Goal: Information Seeking & Learning: Learn about a topic

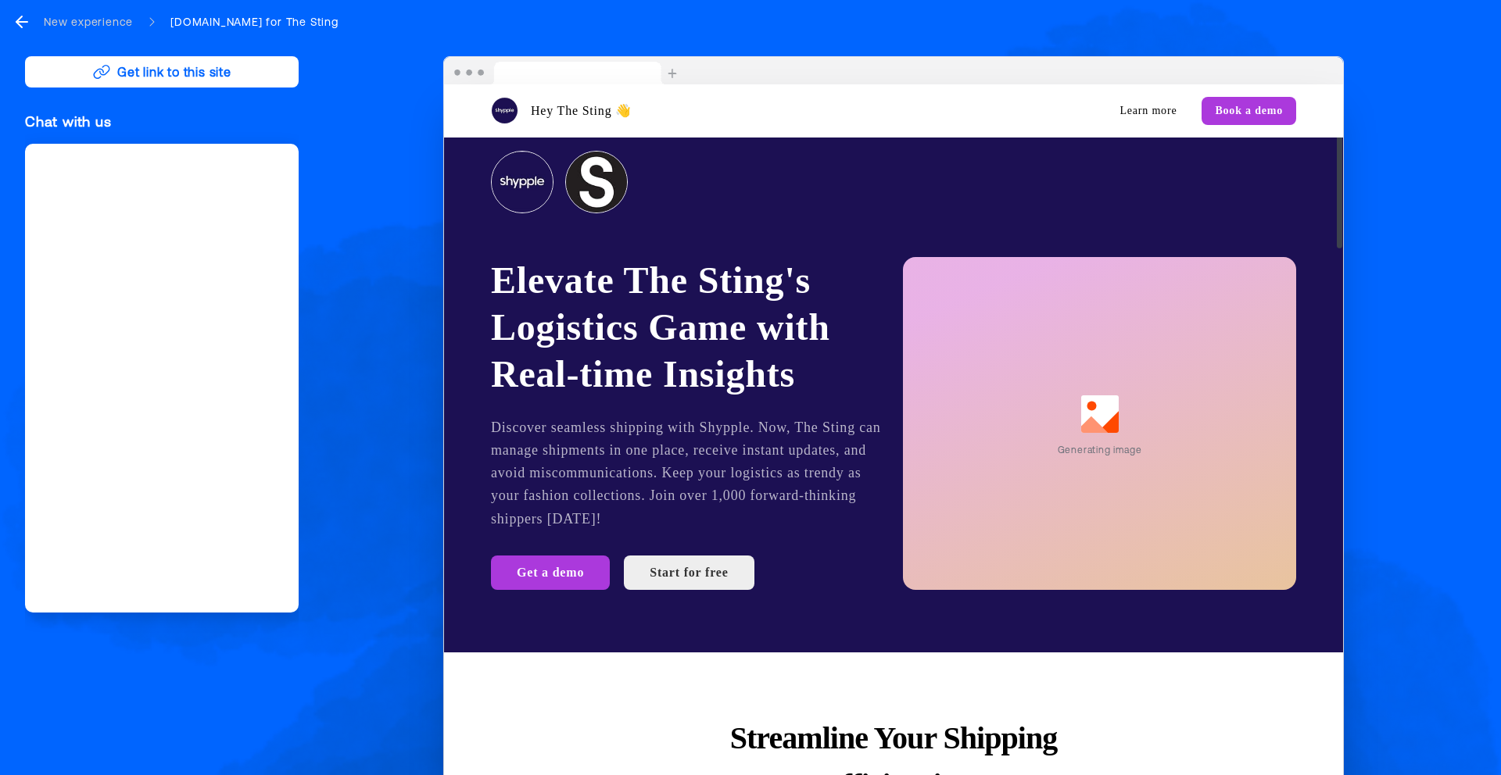
scroll to position [66, 0]
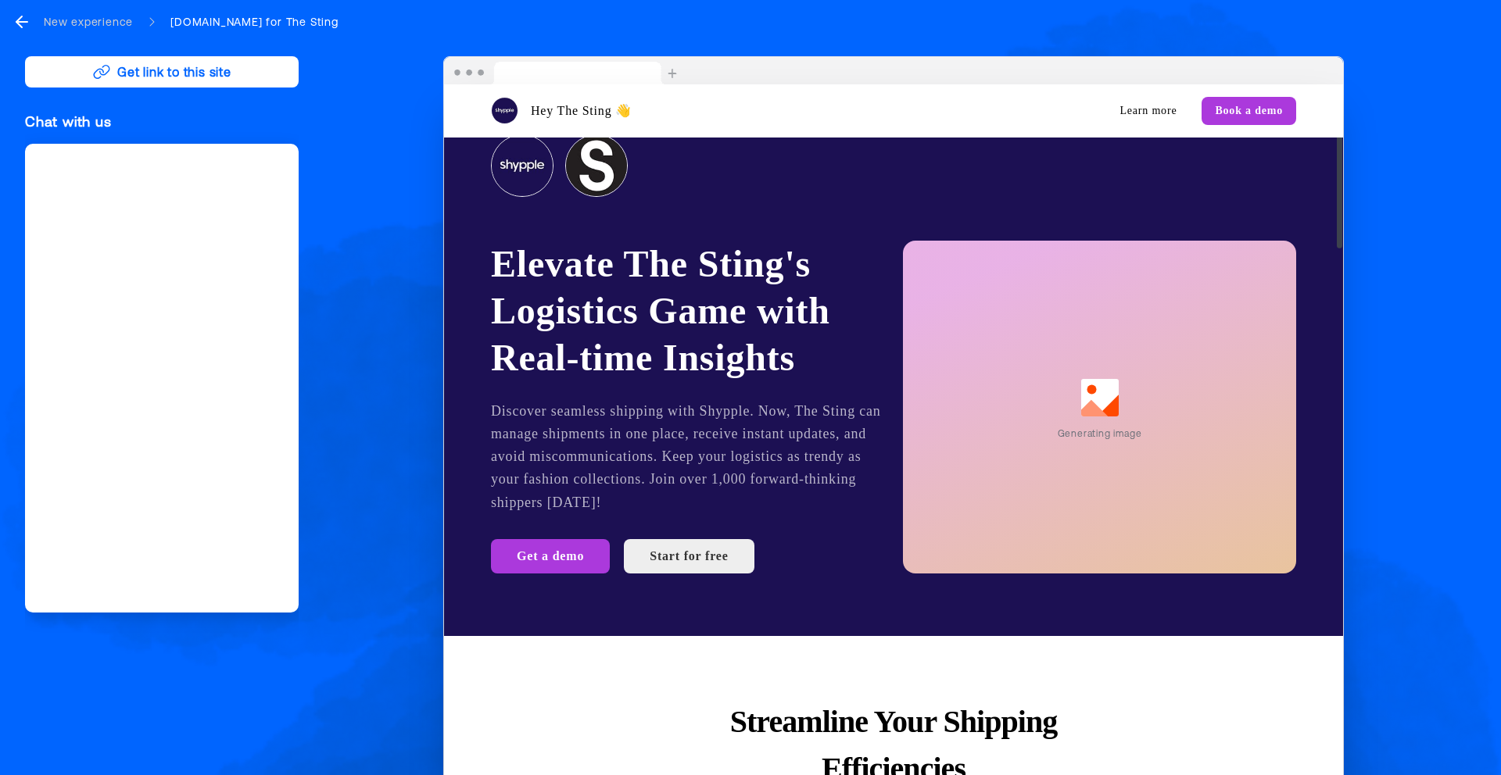
click at [1437, 67] on div "Hey The Sting 👋 Learn more Book a demo Elevate The Sting's Logistics Game with …" at bounding box center [893, 425] width 1165 height 738
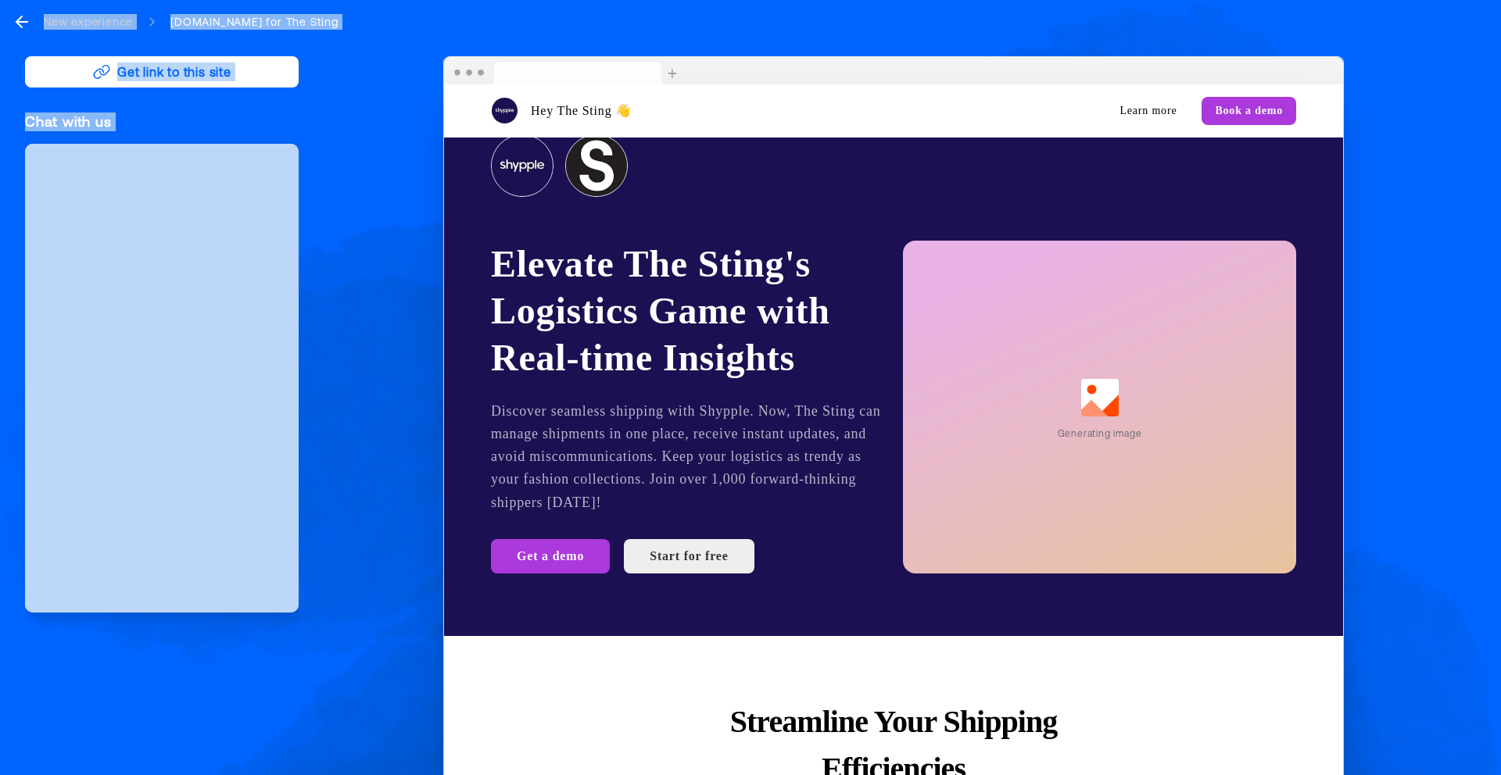
click at [1437, 67] on div "Hey The Sting 👋 Learn more Book a demo Elevate The Sting's Logistics Game with …" at bounding box center [893, 425] width 1165 height 738
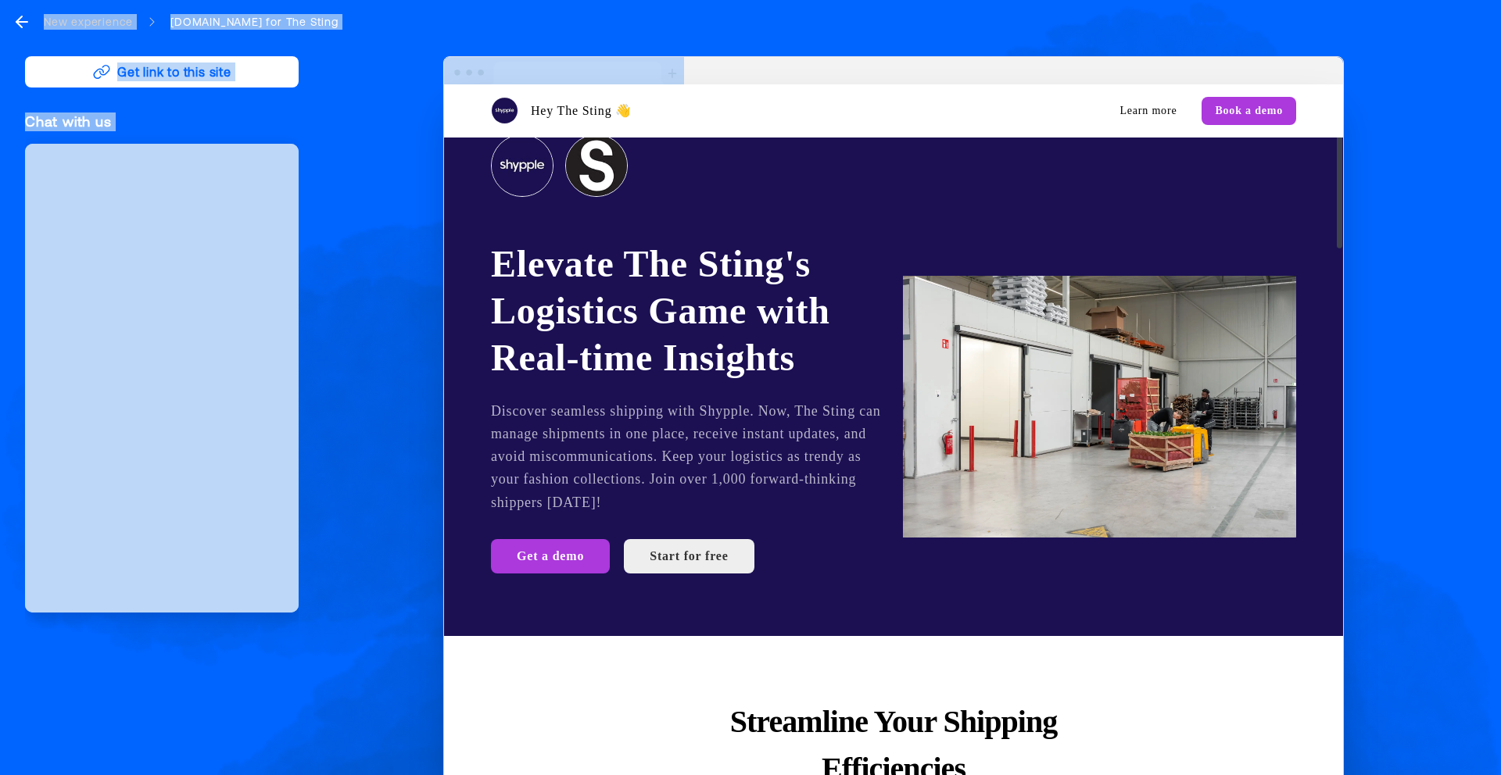
click at [1457, 83] on div "Hey The Sting 👋 Learn more Book a demo Elevate The Sting's Logistics Game with …" at bounding box center [893, 425] width 1165 height 738
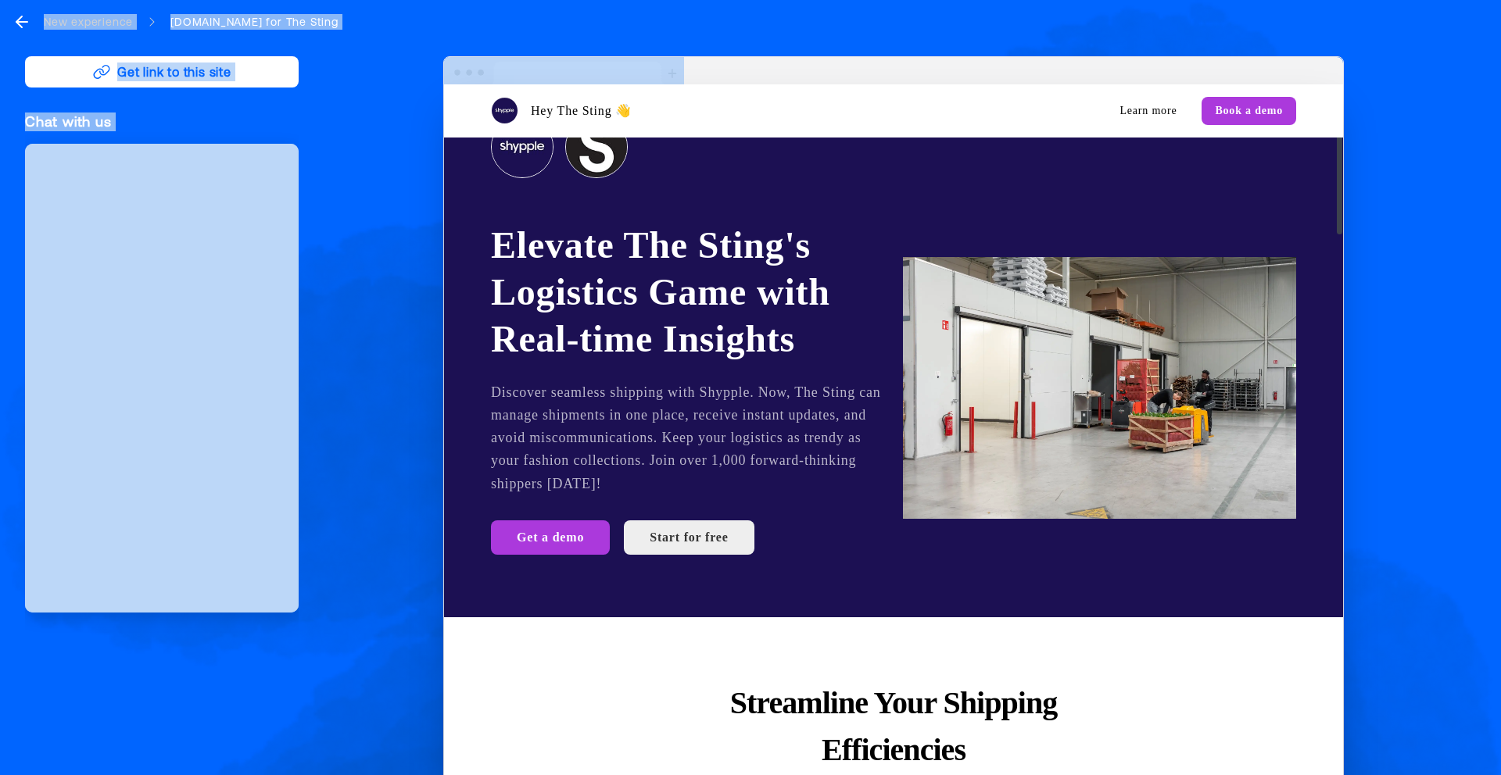
scroll to position [0, 0]
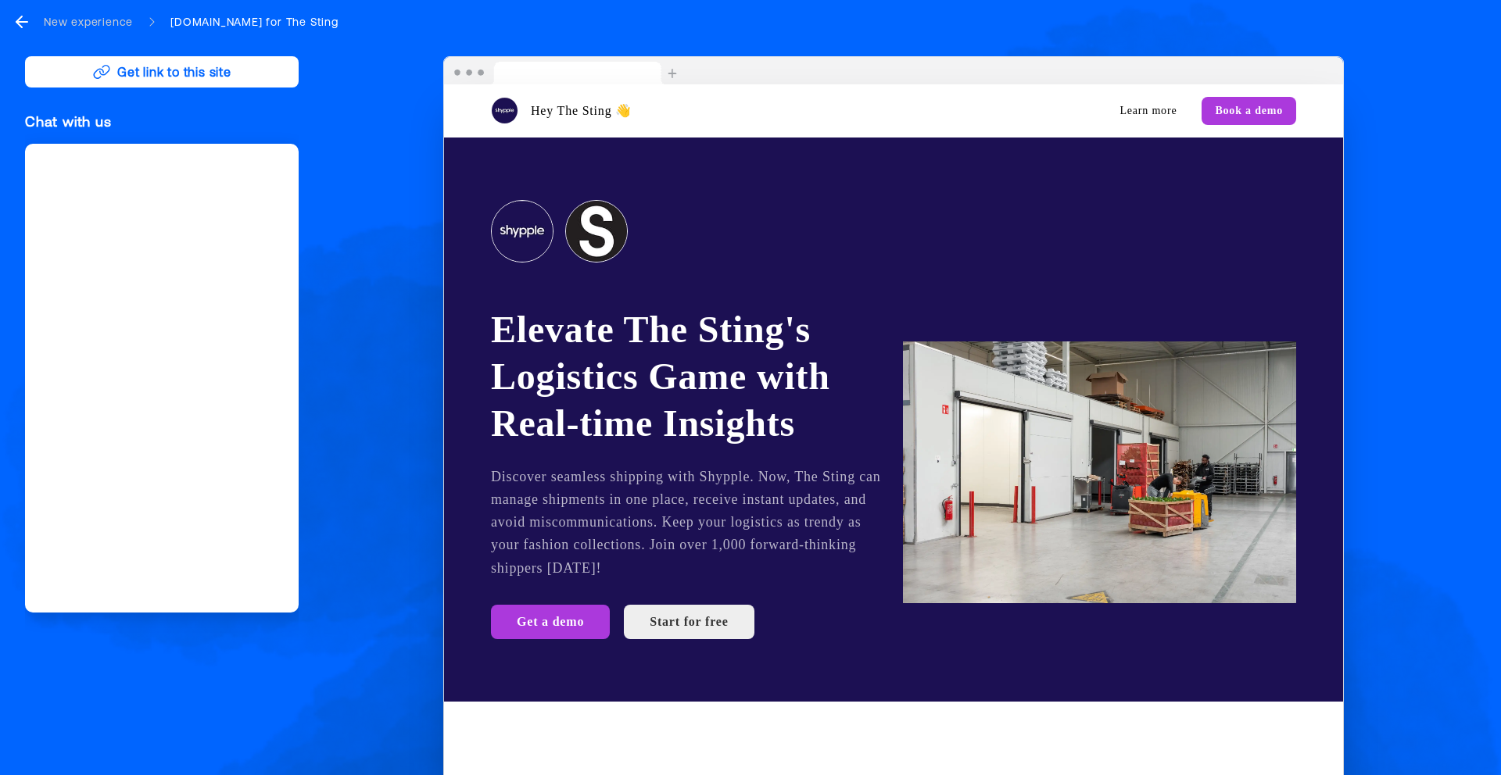
click at [33, 23] on div "New experience Shypple.com for The Sting" at bounding box center [176, 22] width 326 height 19
click at [17, 20] on icon "go back" at bounding box center [18, 21] width 5 height 11
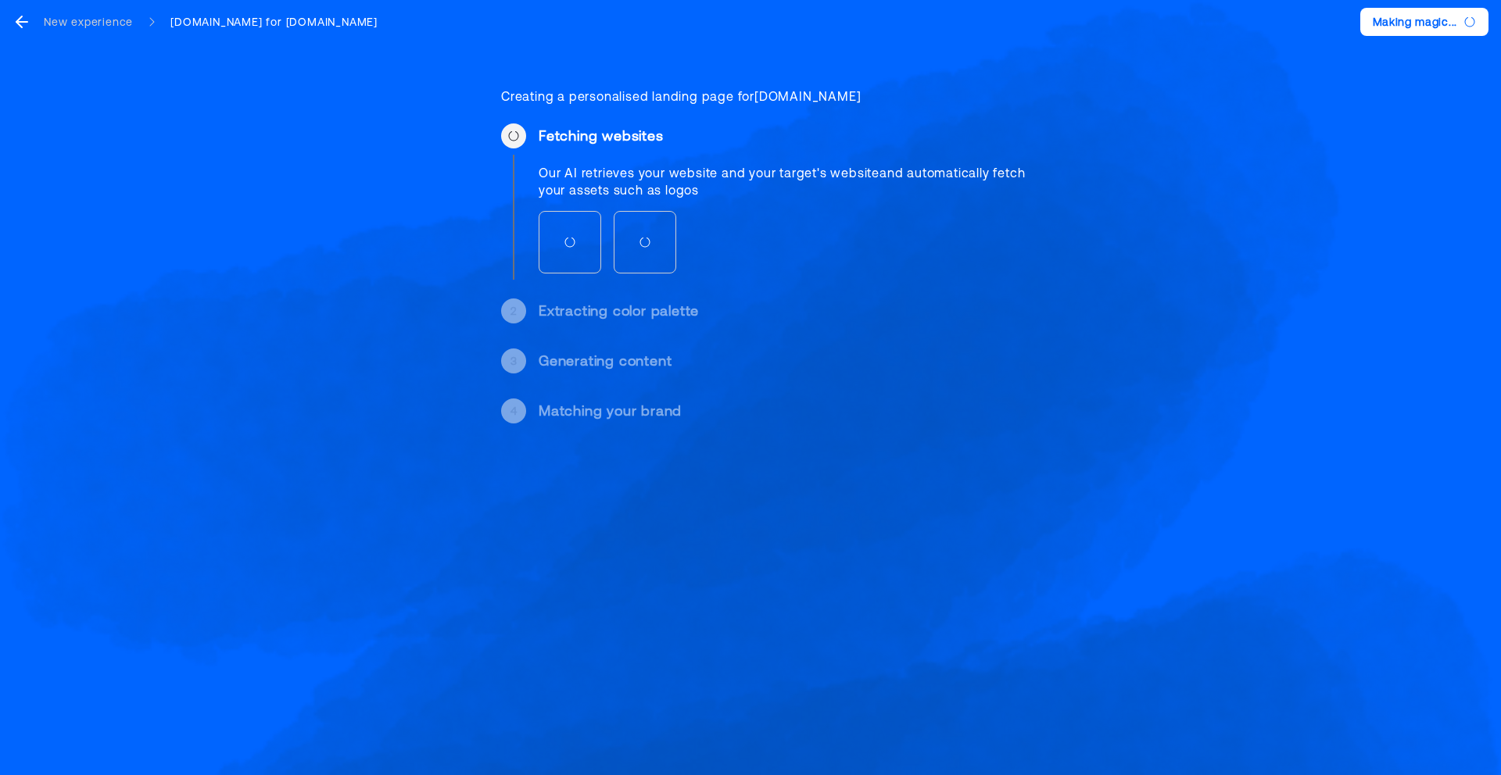
click at [1465, 170] on div "Creating a personalised landing page for Berryworld.com Fetching websites Our A…" at bounding box center [750, 230] width 1501 height 461
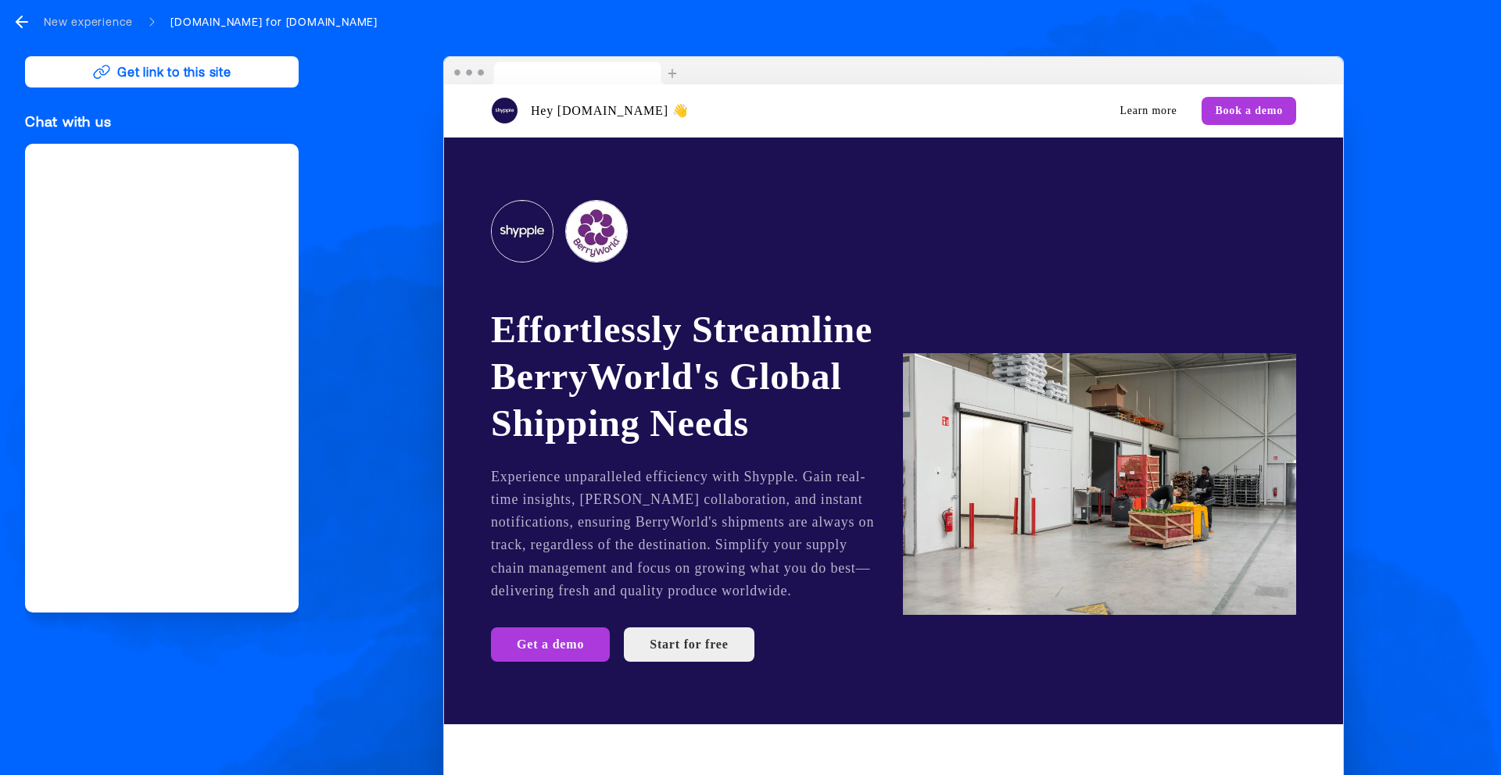
click at [1465, 134] on div "Hey Berryworld.com 👋 Learn more Book a demo Effortlessly Streamline BerryWorld'…" at bounding box center [893, 425] width 1165 height 738
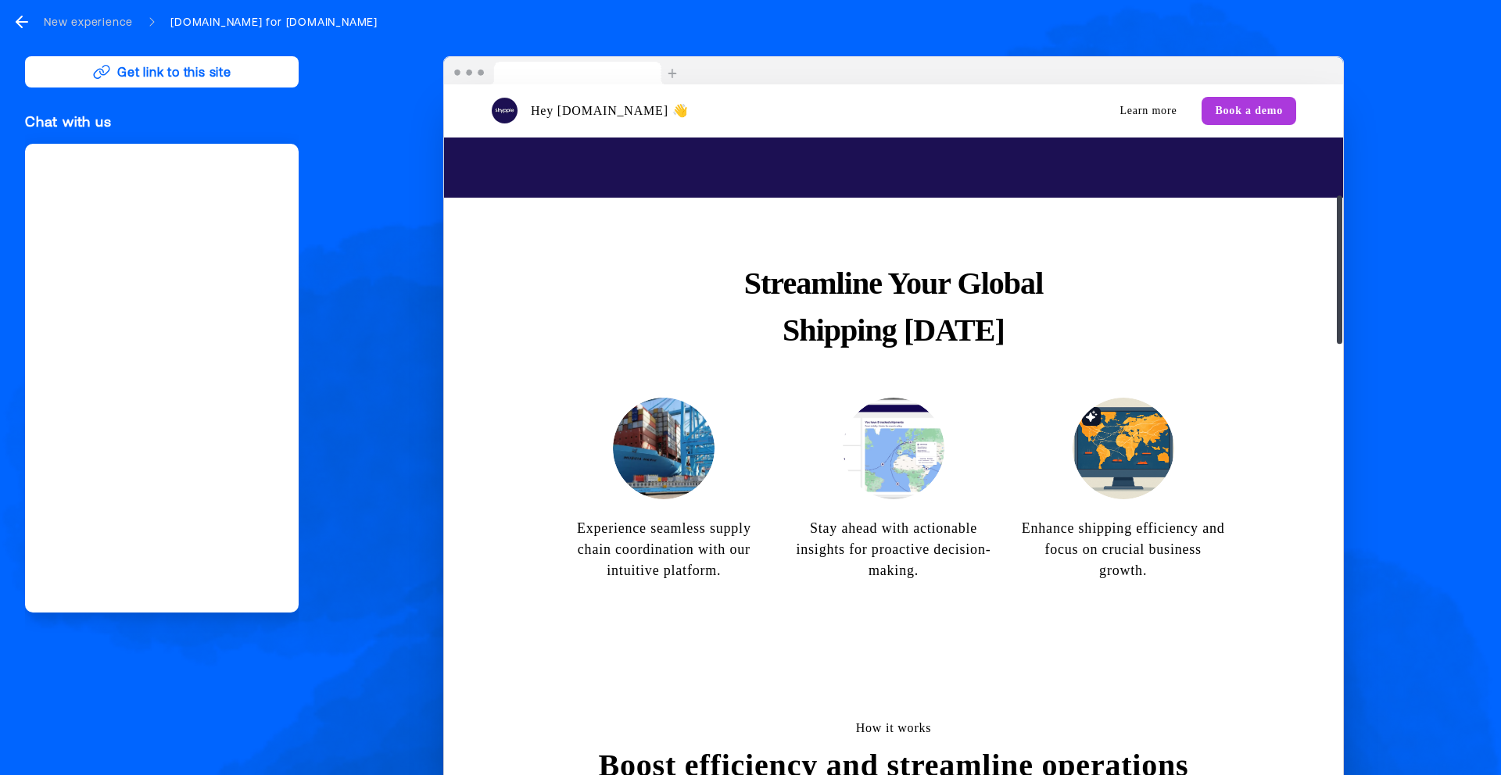
scroll to position [839, 0]
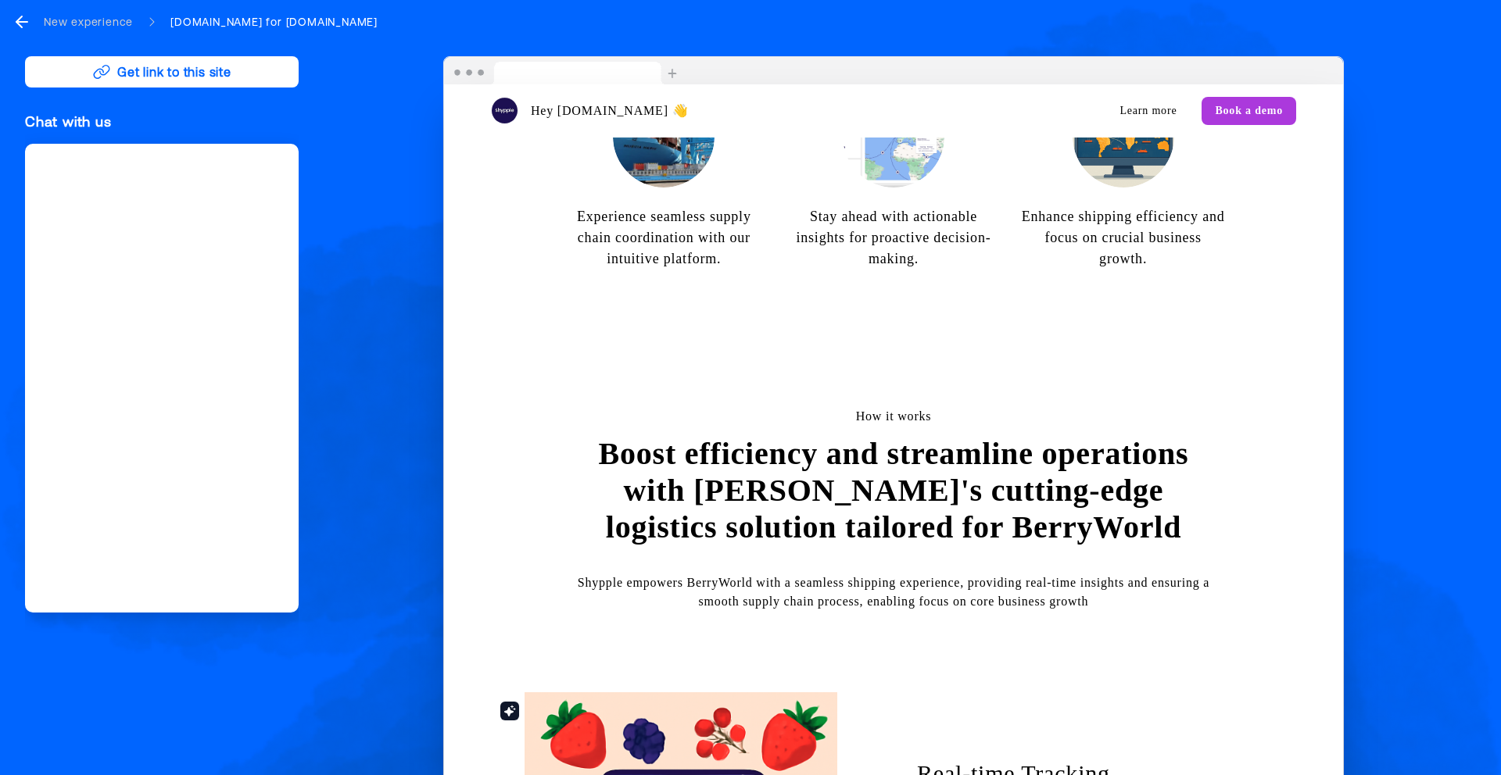
click at [78, 20] on div "New experience" at bounding box center [88, 22] width 89 height 16
click at [20, 26] on icon "go back" at bounding box center [18, 21] width 5 height 11
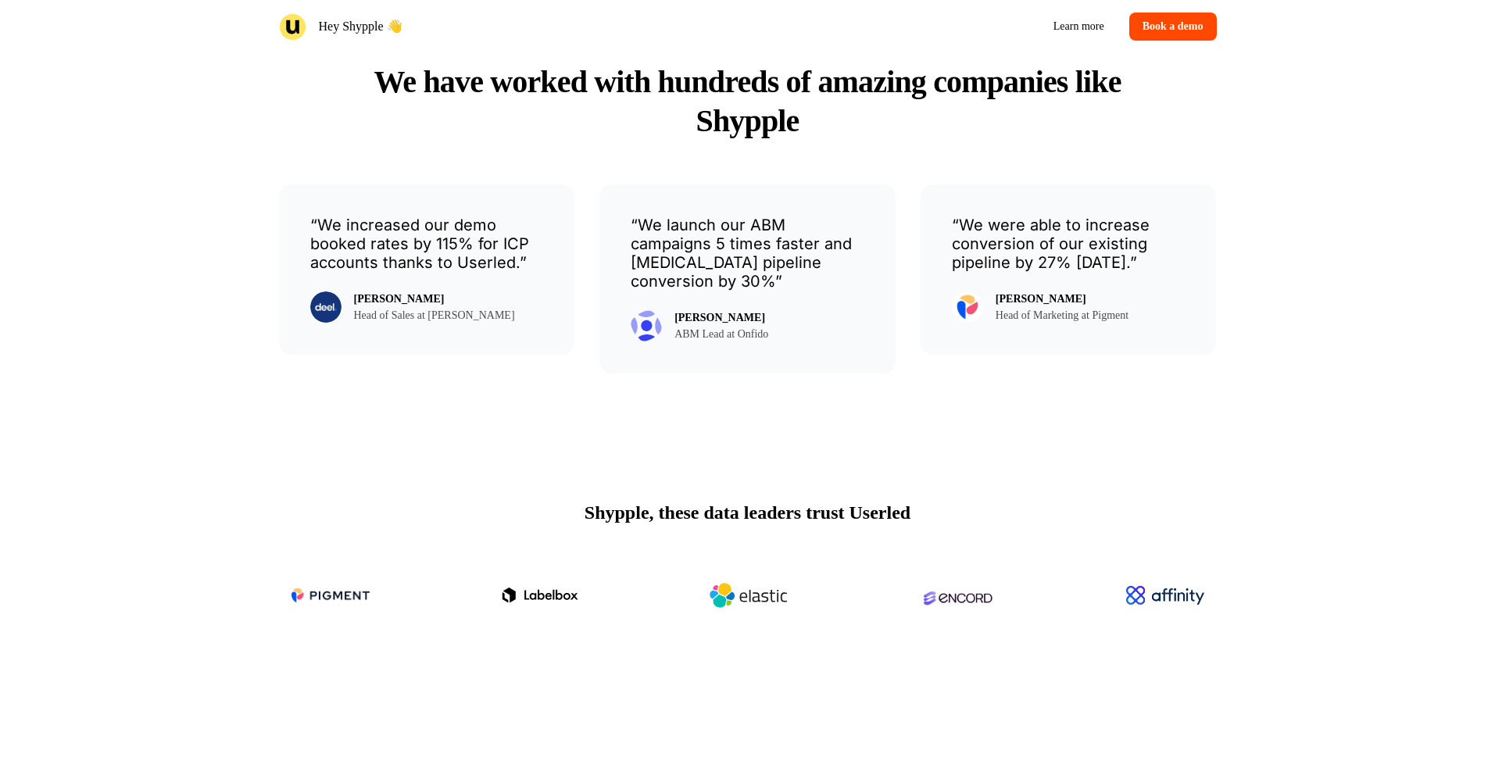
scroll to position [2658, 0]
drag, startPoint x: 409, startPoint y: 379, endPoint x: 464, endPoint y: 378, distance: 55.5
click at [464, 322] on div "[PERSON_NAME] Head of Sales at [PERSON_NAME]" at bounding box center [427, 305] width 234 height 33
click at [735, 341] on p "ABM Lead at Onfido" at bounding box center [721, 332] width 94 height 16
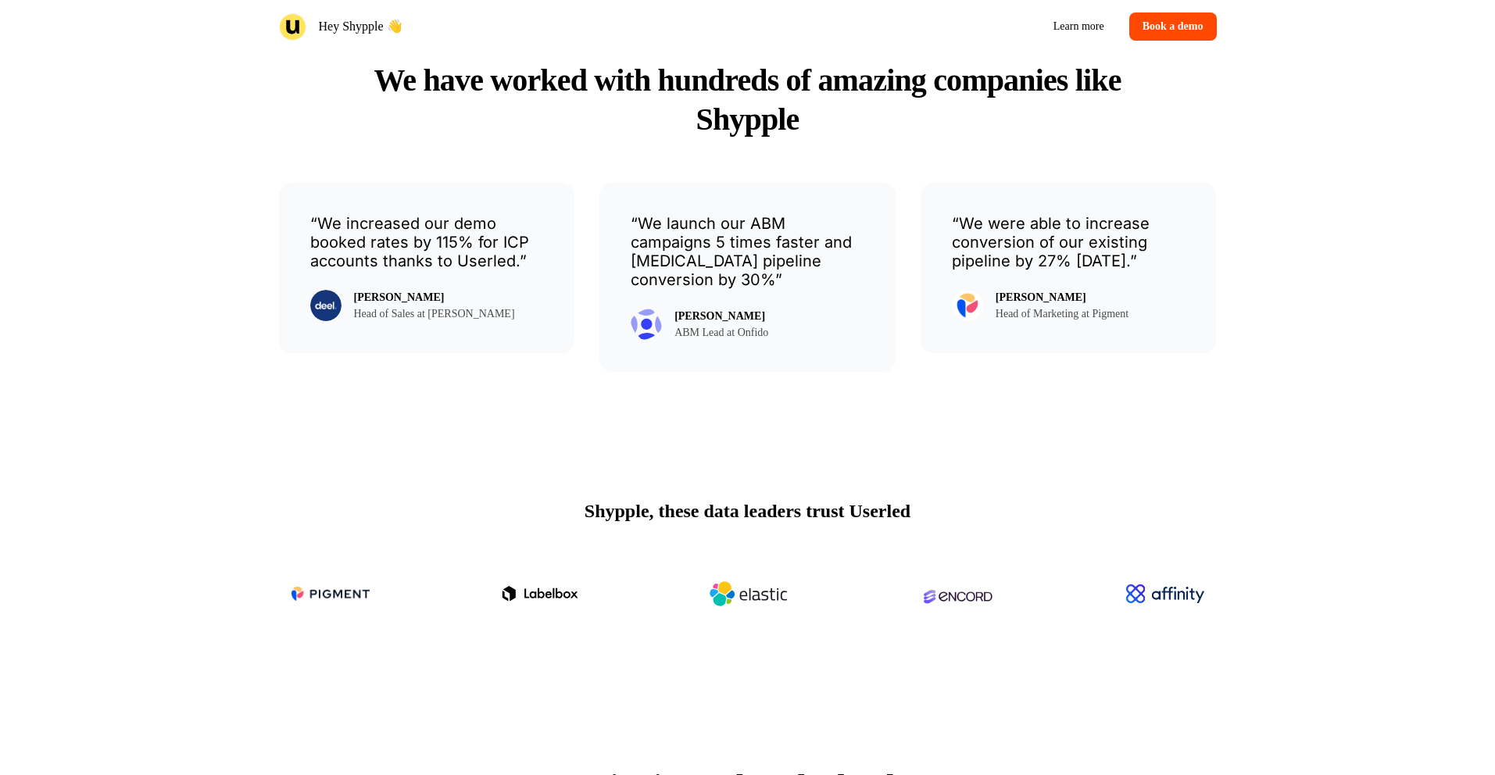
click at [1114, 322] on p "Head of Marketing at Pigment" at bounding box center [1062, 314] width 133 height 16
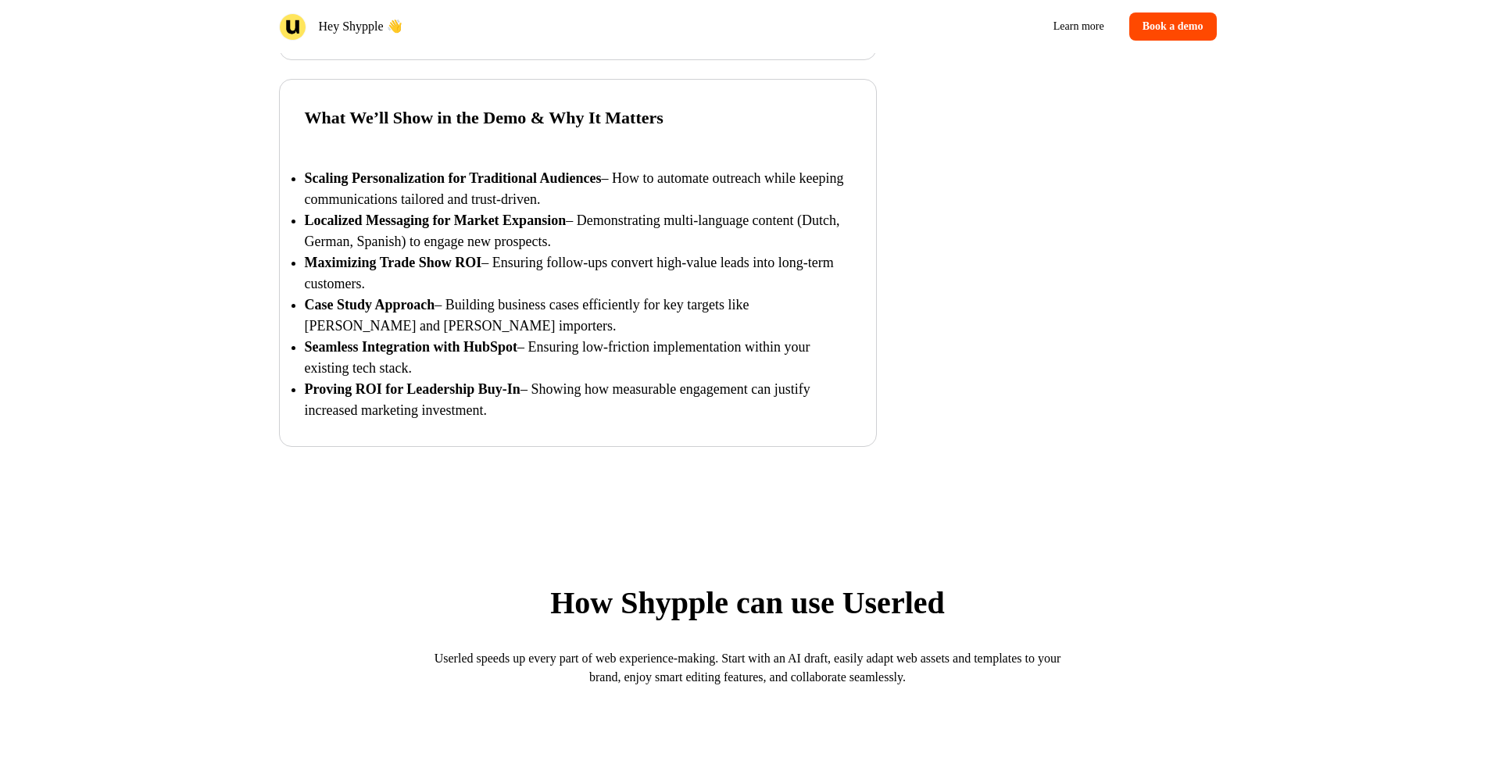
scroll to position [0, 0]
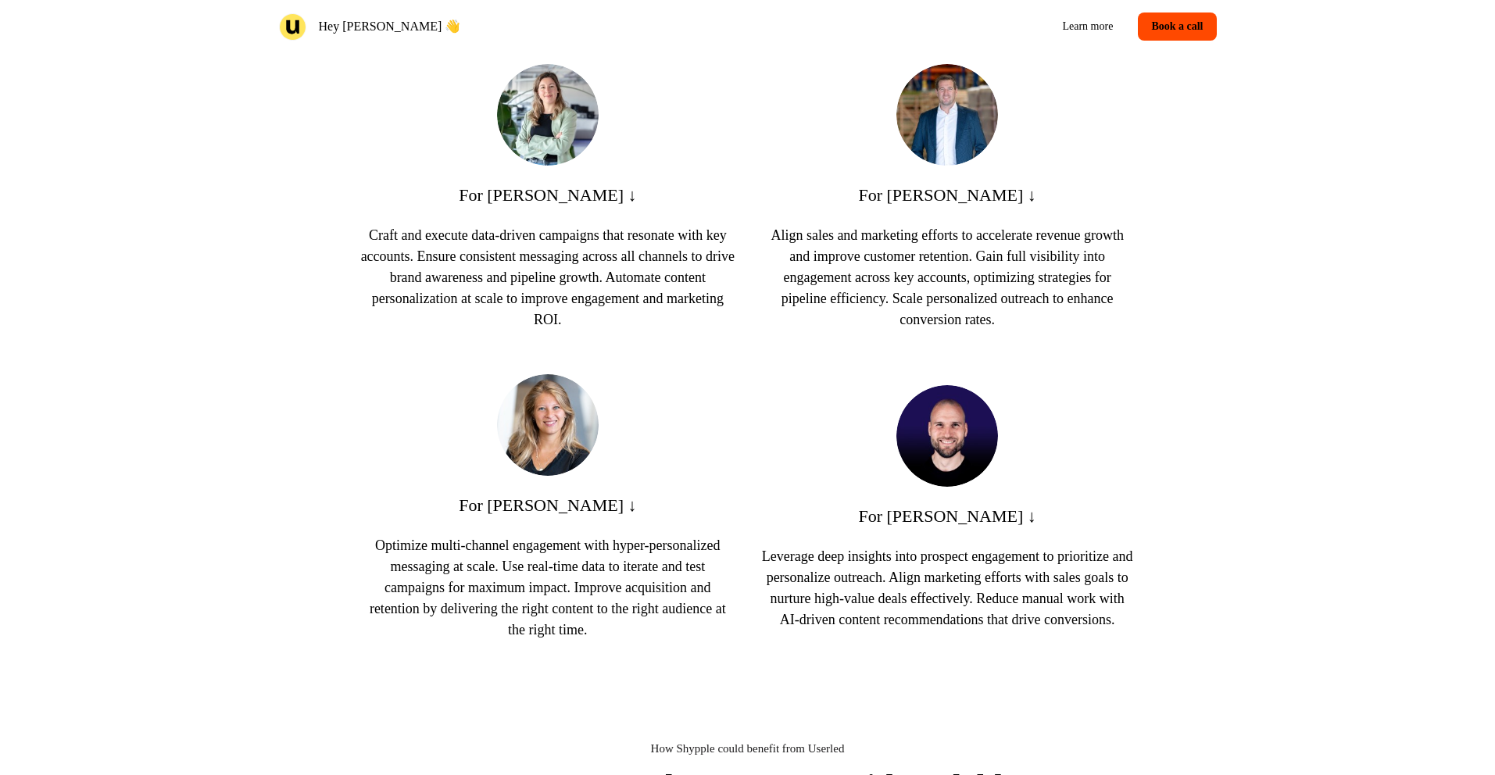
scroll to position [732, 0]
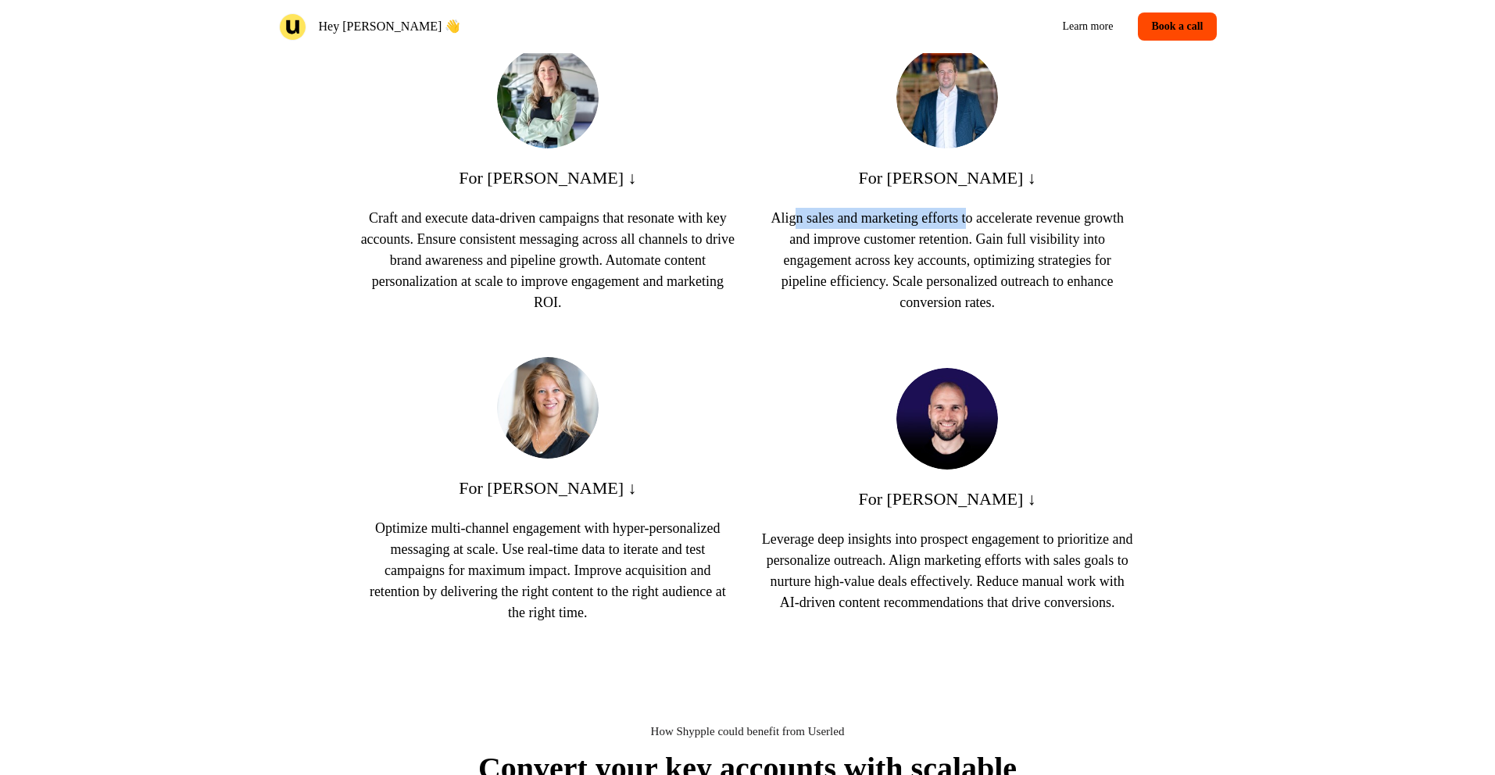
drag, startPoint x: 800, startPoint y: 224, endPoint x: 997, endPoint y: 226, distance: 197.0
click at [995, 220] on p "Align sales and marketing efforts to accelerate revenue growth and improve cust…" at bounding box center [947, 261] width 374 height 106
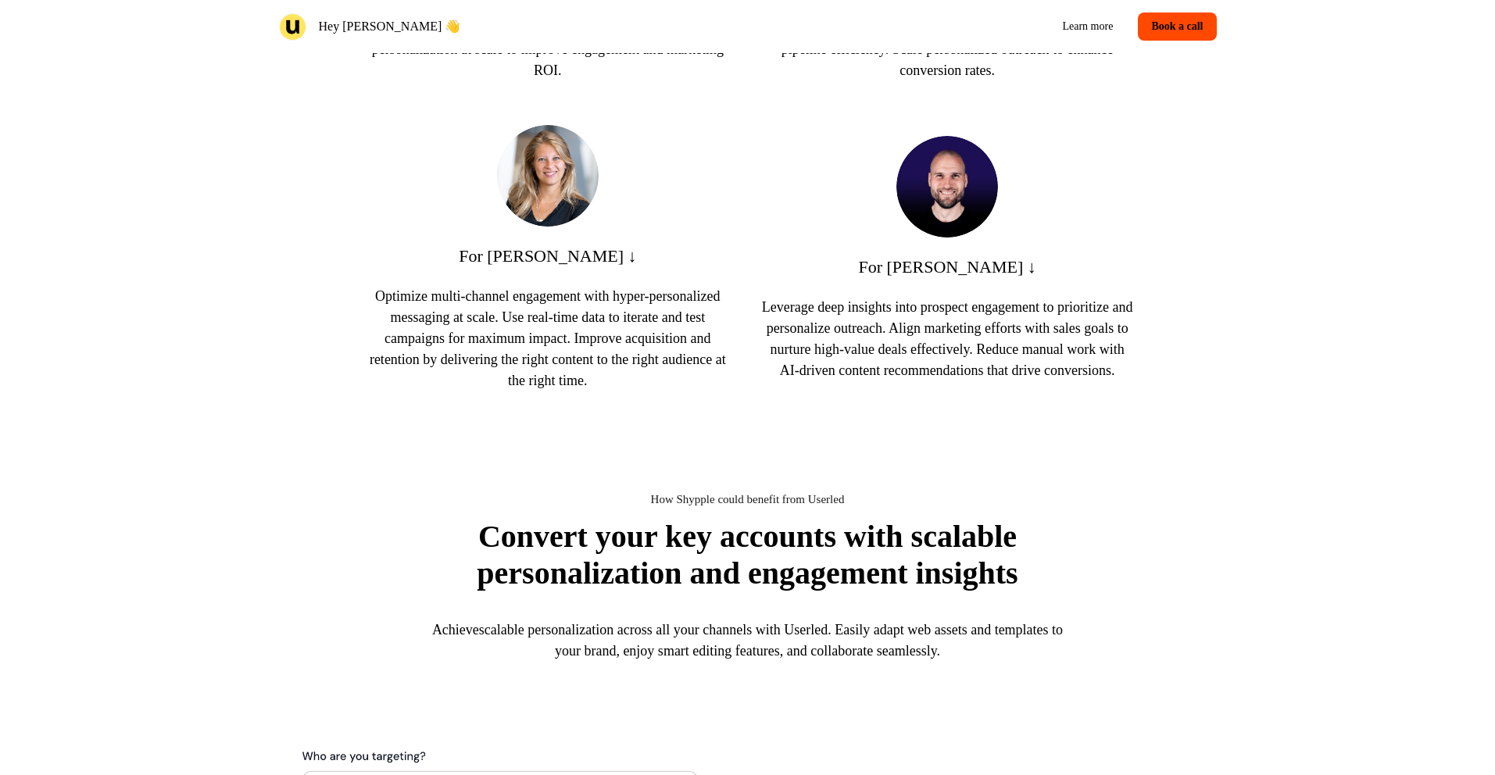
scroll to position [0, 0]
